Goal: Find specific page/section

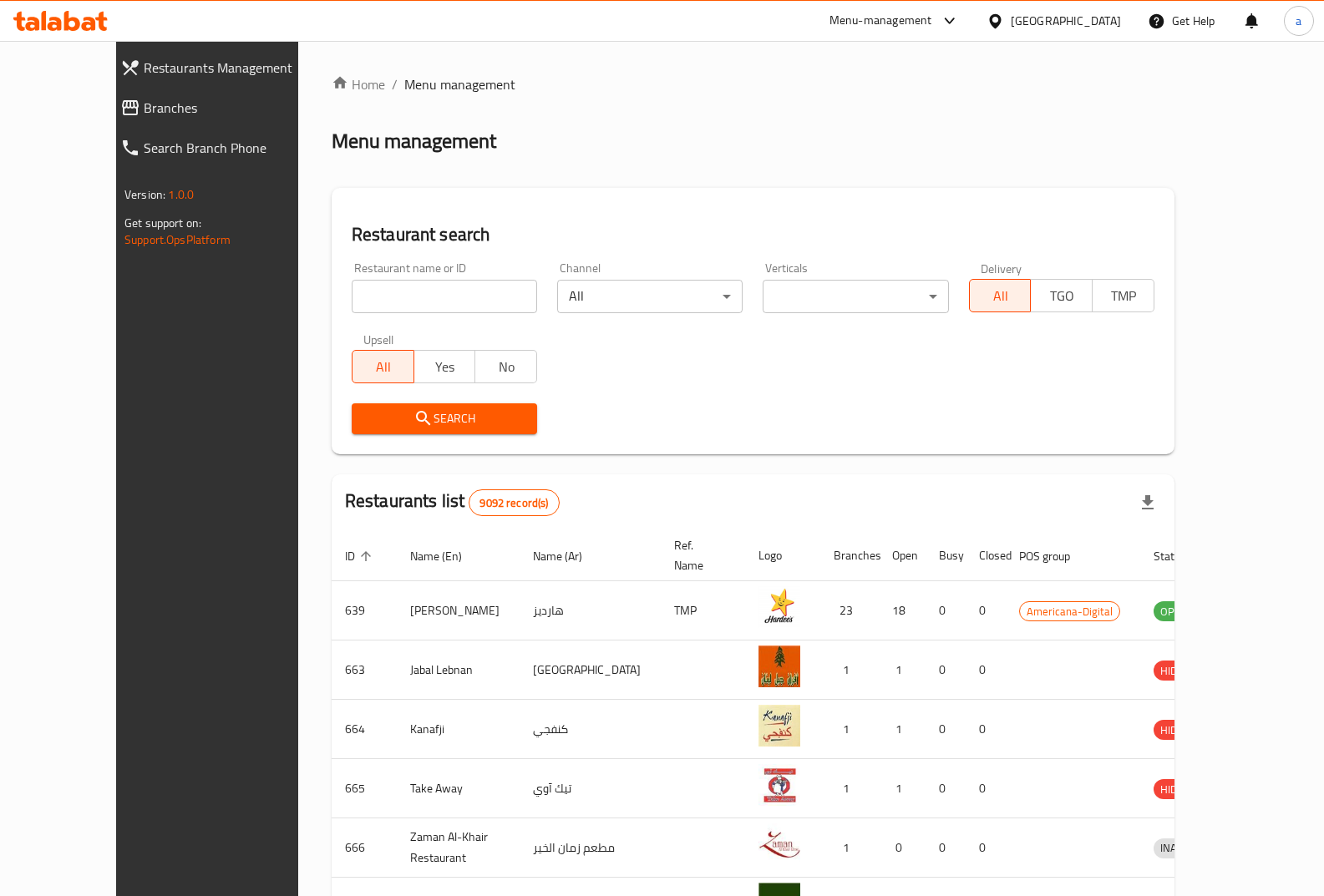
click at [1098, 21] on div "[GEOGRAPHIC_DATA]" at bounding box center [1066, 21] width 110 height 19
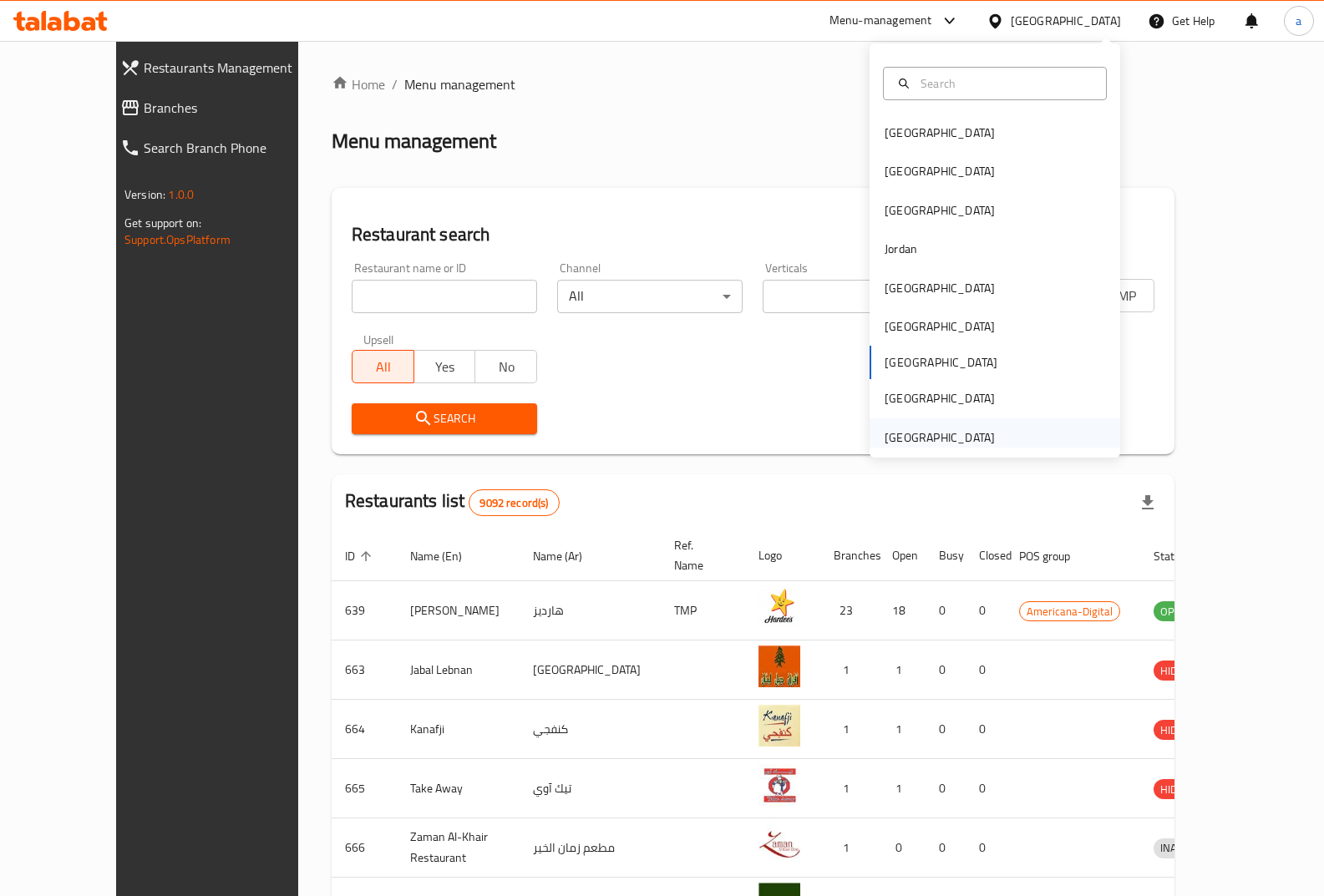
click at [908, 433] on div "[GEOGRAPHIC_DATA]" at bounding box center [939, 438] width 110 height 19
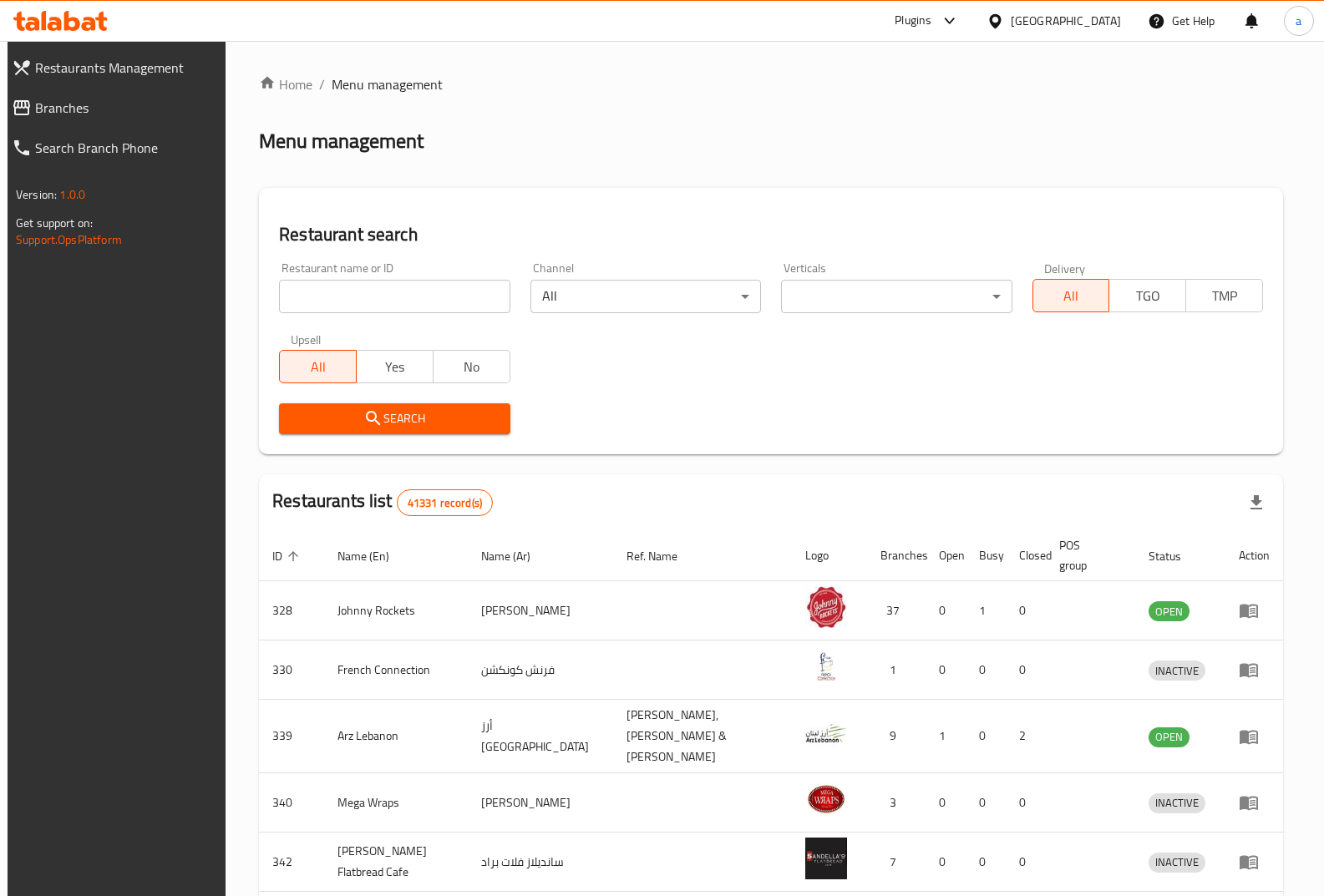
click at [56, 104] on span "Branches" at bounding box center [125, 107] width 180 height 20
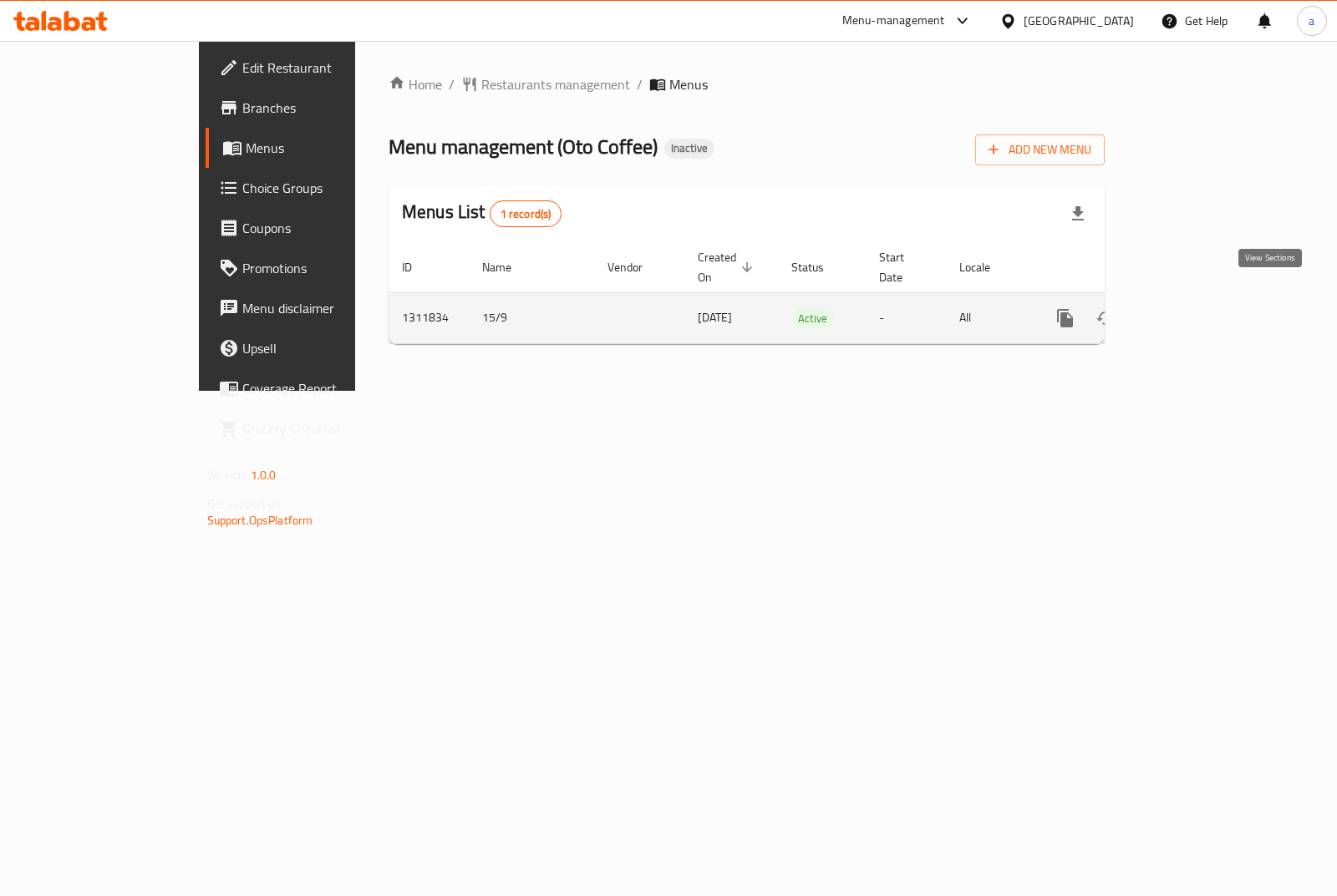
click at [1195, 308] on icon "enhanced table" at bounding box center [1185, 317] width 20 height 20
